Goal: Information Seeking & Learning: Learn about a topic

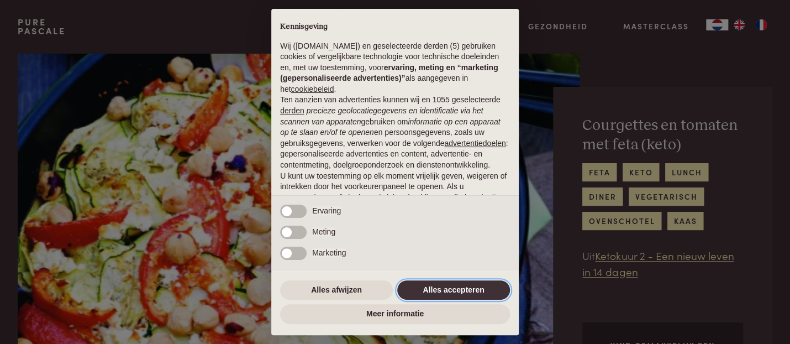
click at [457, 287] on button "Alles accepteren" at bounding box center [453, 290] width 113 height 20
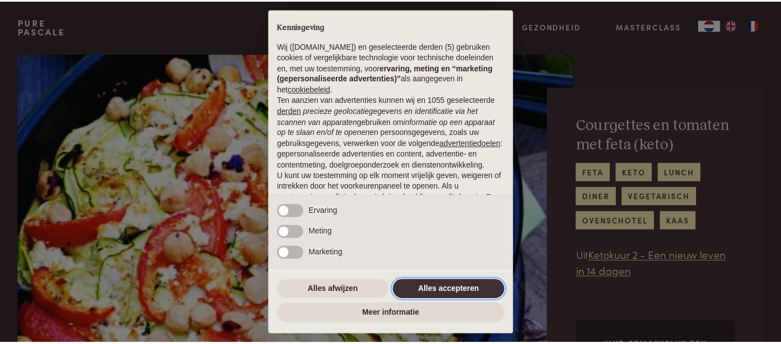
scroll to position [100, 0]
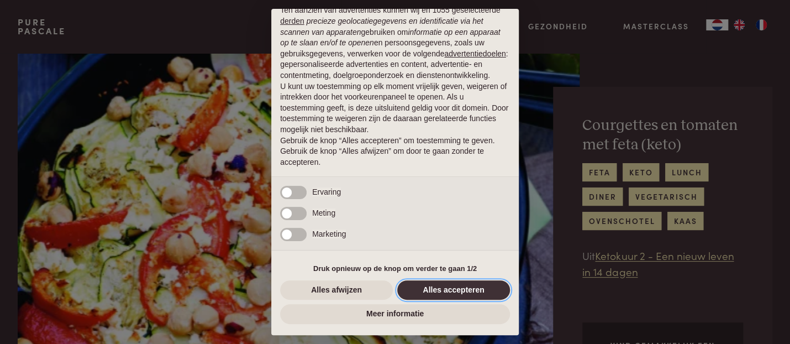
click at [440, 288] on button "Alles accepteren" at bounding box center [453, 290] width 113 height 20
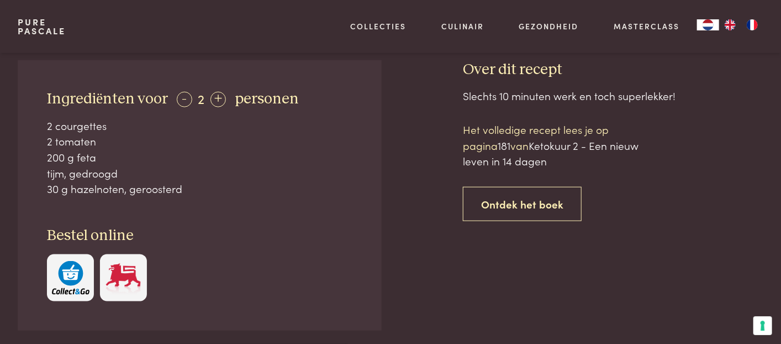
scroll to position [442, 0]
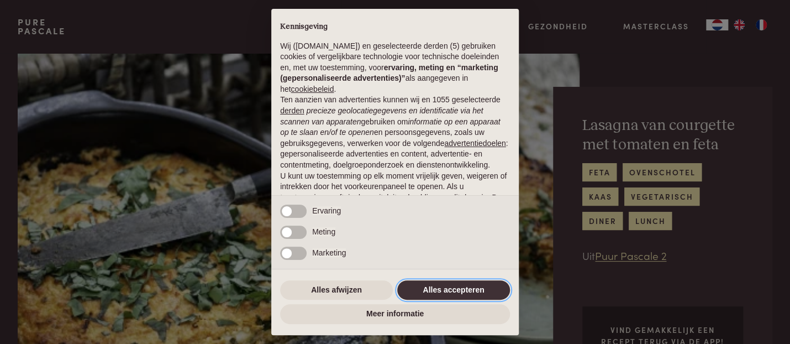
click at [440, 293] on button "Alles accepteren" at bounding box center [453, 290] width 113 height 20
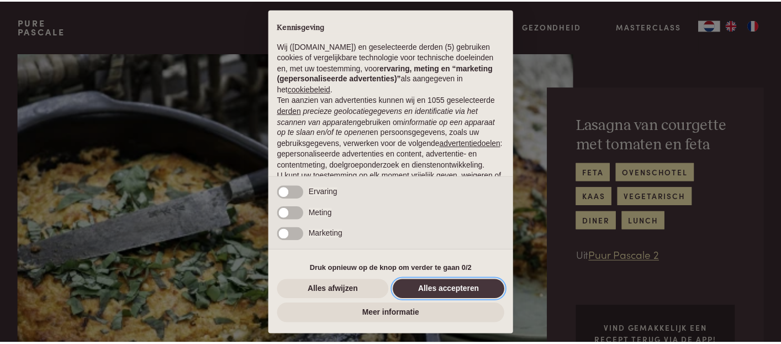
scroll to position [100, 0]
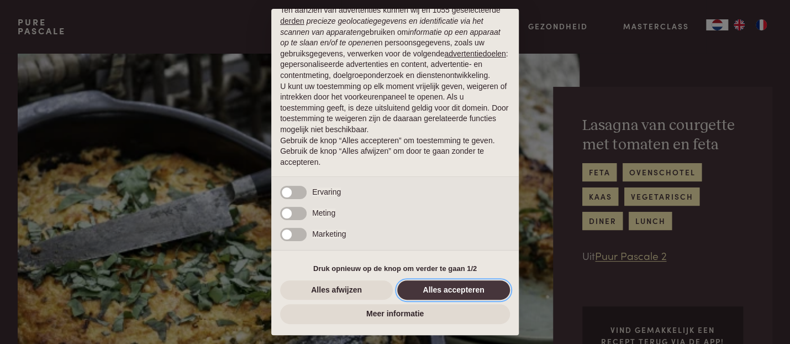
click at [441, 291] on button "Alles accepteren" at bounding box center [453, 290] width 113 height 20
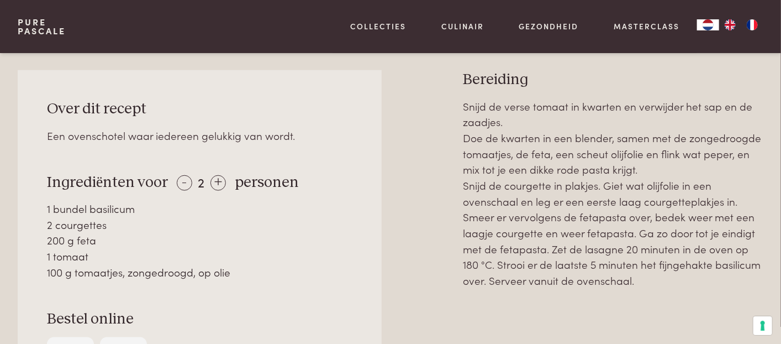
scroll to position [497, 0]
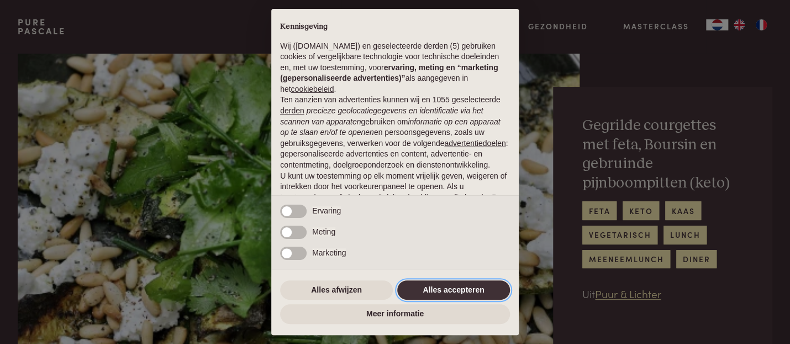
click at [429, 290] on button "Alles accepteren" at bounding box center [453, 290] width 113 height 20
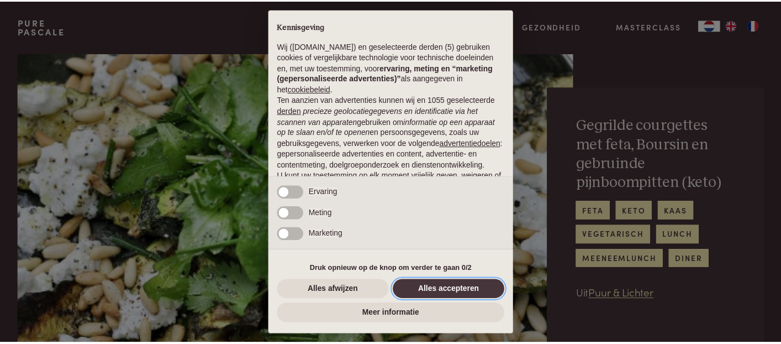
scroll to position [100, 0]
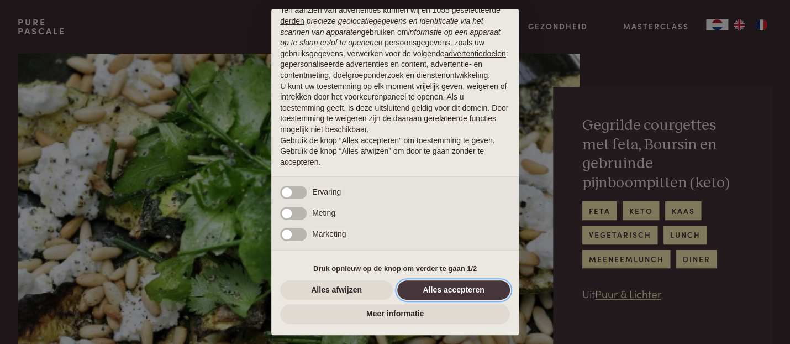
click at [429, 290] on button "Alles accepteren" at bounding box center [453, 290] width 113 height 20
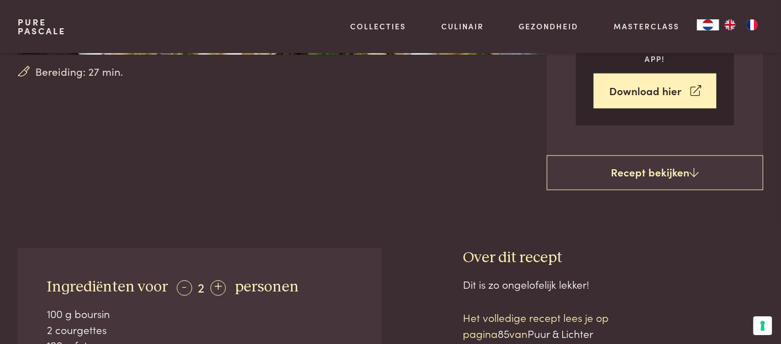
scroll to position [442, 0]
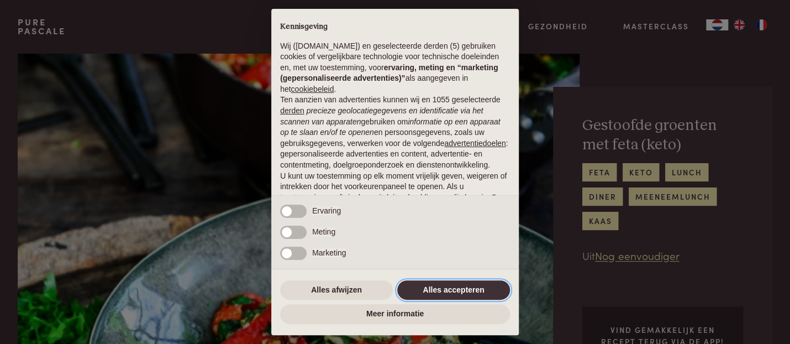
click at [415, 293] on button "Alles accepteren" at bounding box center [453, 290] width 113 height 20
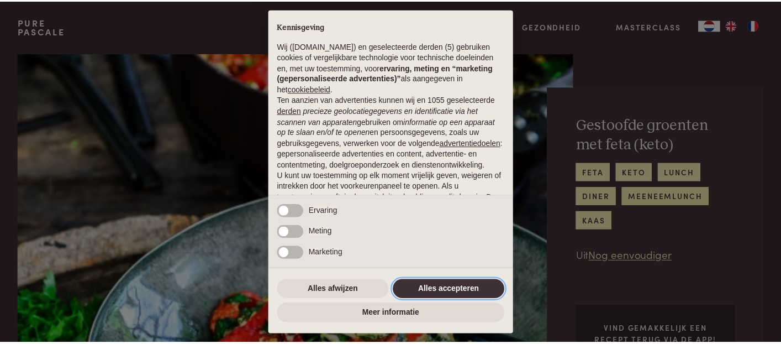
scroll to position [100, 0]
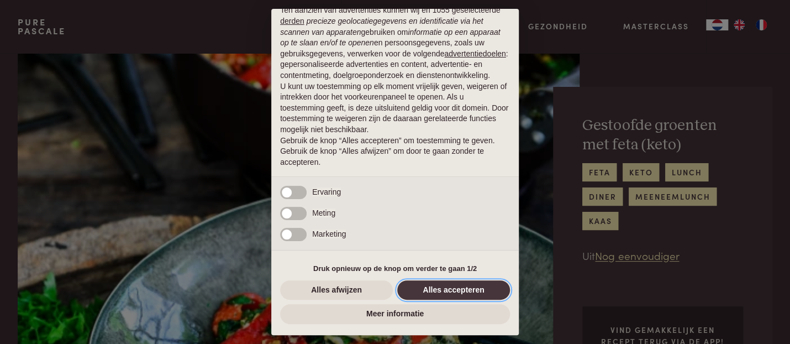
click at [420, 292] on button "Alles accepteren" at bounding box center [453, 290] width 113 height 20
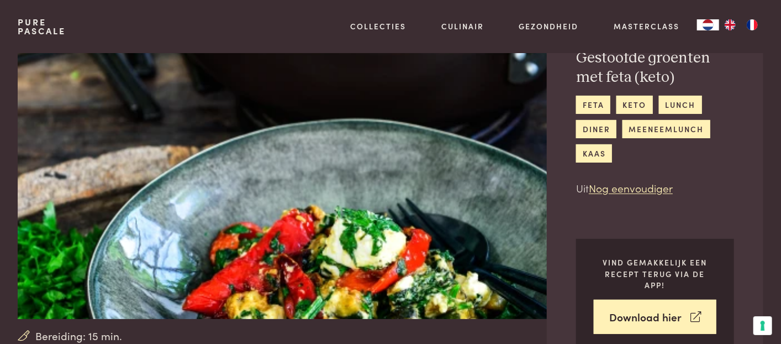
scroll to position [0, 0]
